Goal: Task Accomplishment & Management: Manage account settings

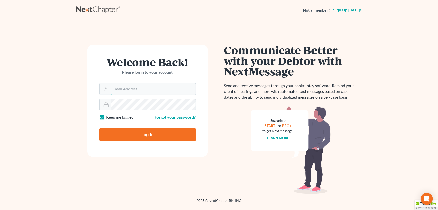
type input "[PERSON_NAME][EMAIL_ADDRESS][DOMAIN_NAME]"
click at [158, 135] on input "Log In" at bounding box center [148, 134] width 96 height 13
type input "Thinking..."
